Goal: Find specific page/section: Find specific page/section

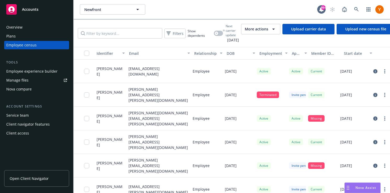
click at [35, 74] on div "Employee experience builder" at bounding box center [31, 71] width 51 height 8
